Goal: Contribute content

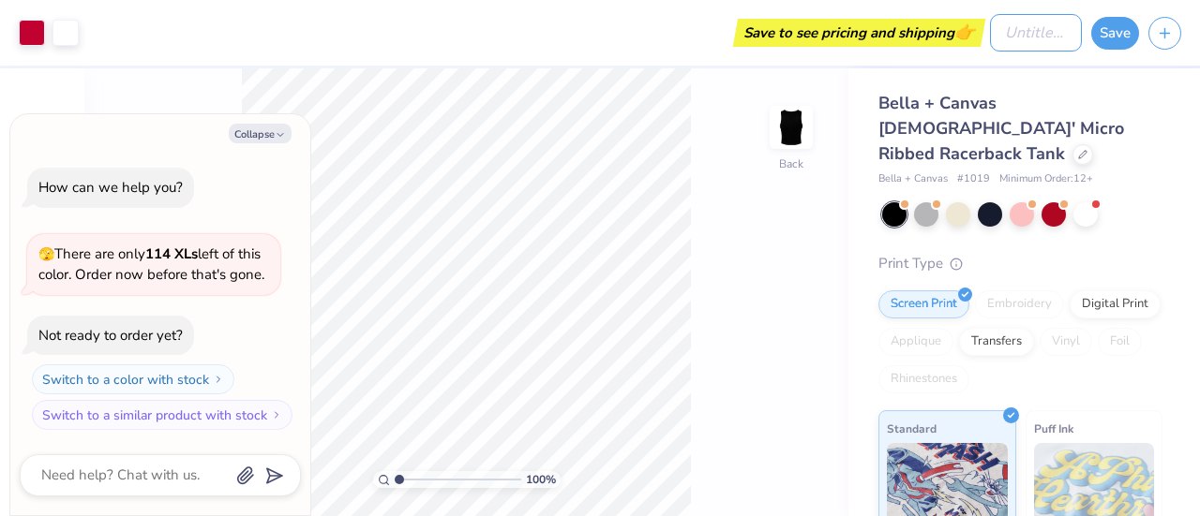
click at [1011, 41] on input "Design Title" at bounding box center [1036, 32] width 92 height 37
click at [1182, 112] on div "Bella + Canvas [DEMOGRAPHIC_DATA]' Micro Ribbed Racerback Tank Bella + Canvas #…" at bounding box center [1023, 451] width 351 height 766
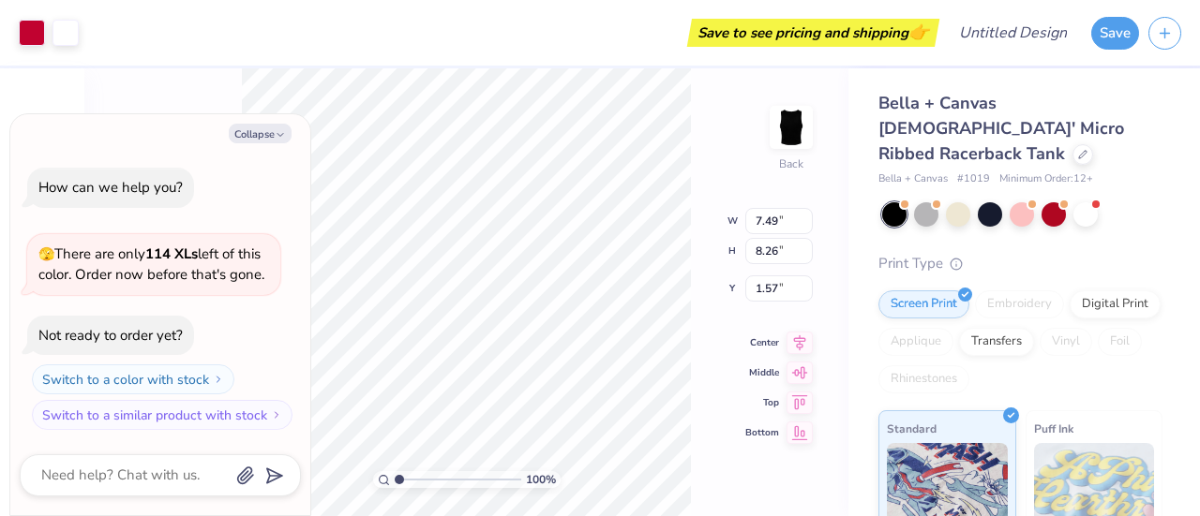
type textarea "x"
drag, startPoint x: 397, startPoint y: 477, endPoint x: 427, endPoint y: 476, distance: 30.0
type input "3.27"
click at [427, 476] on input "range" at bounding box center [458, 479] width 127 height 17
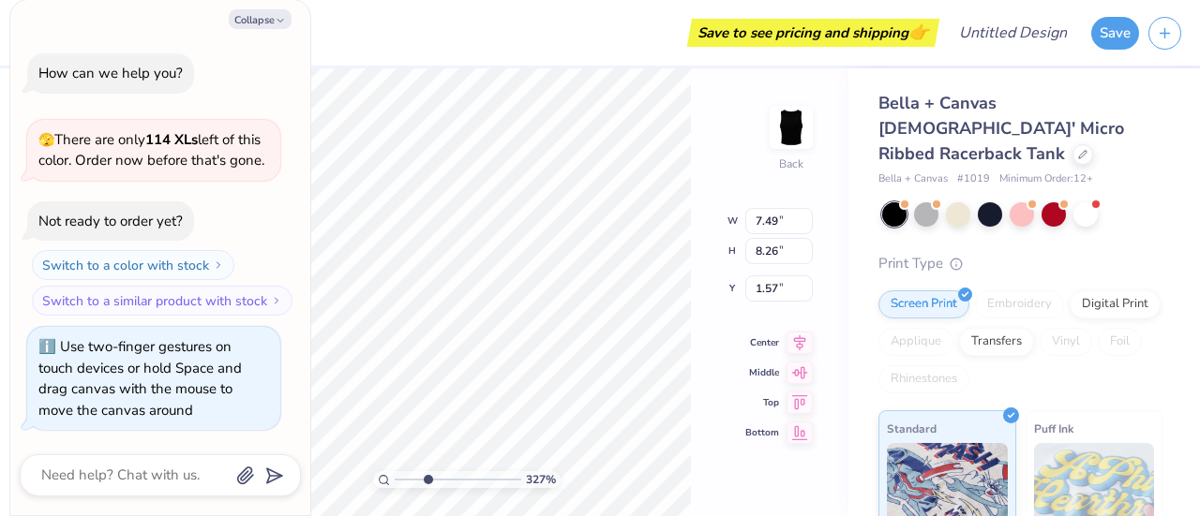
type textarea "x"
drag, startPoint x: 431, startPoint y: 479, endPoint x: 373, endPoint y: 475, distance: 58.2
type input "1"
click at [395, 475] on input "range" at bounding box center [458, 479] width 127 height 17
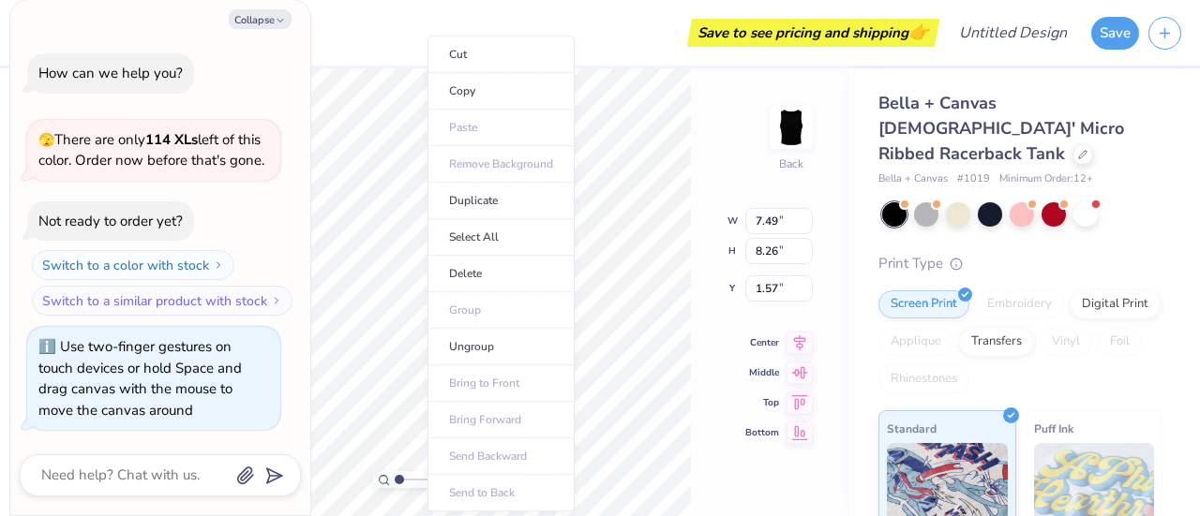
type textarea "x"
